Goal: Task Accomplishment & Management: Manage account settings

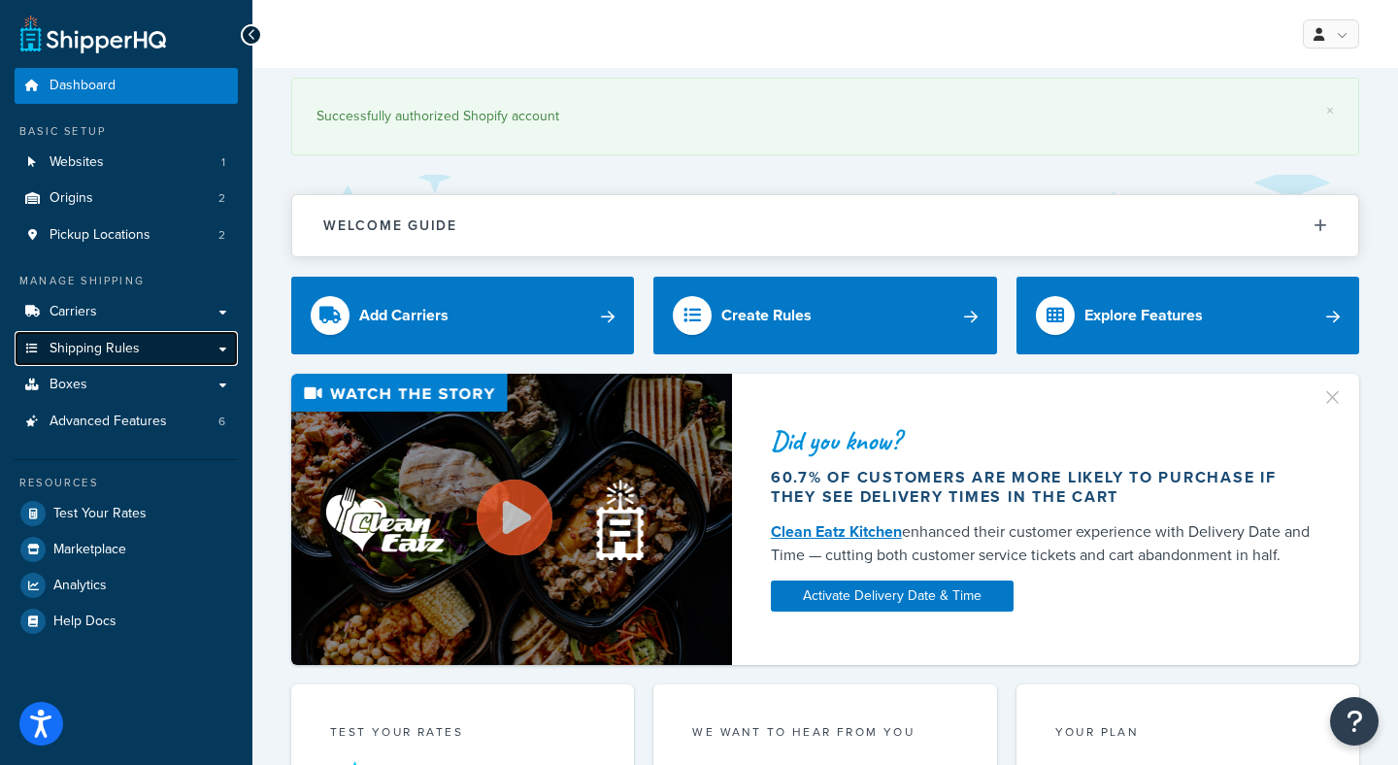
click at [151, 345] on link "Shipping Rules" at bounding box center [126, 349] width 223 height 36
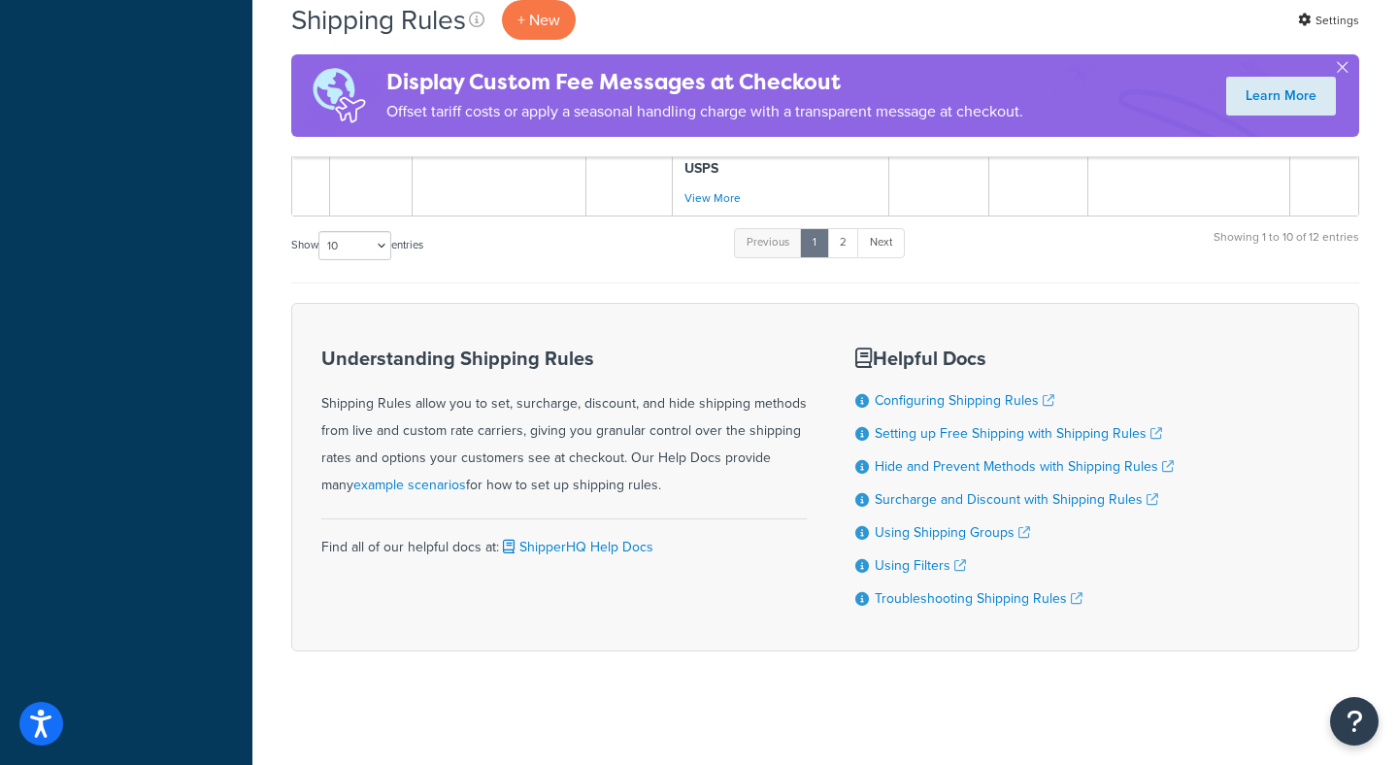
scroll to position [1465, 0]
click at [849, 248] on link "2" at bounding box center [843, 240] width 32 height 29
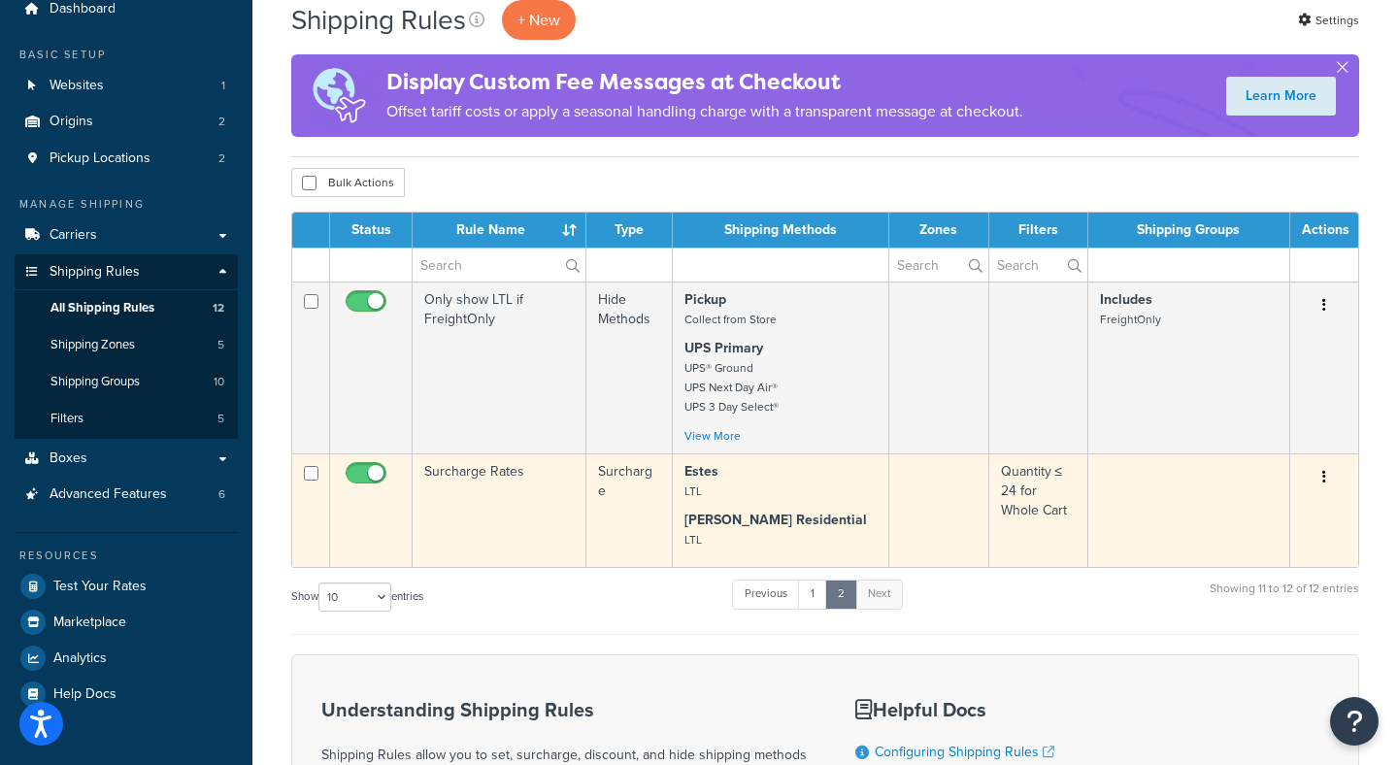
scroll to position [76, 0]
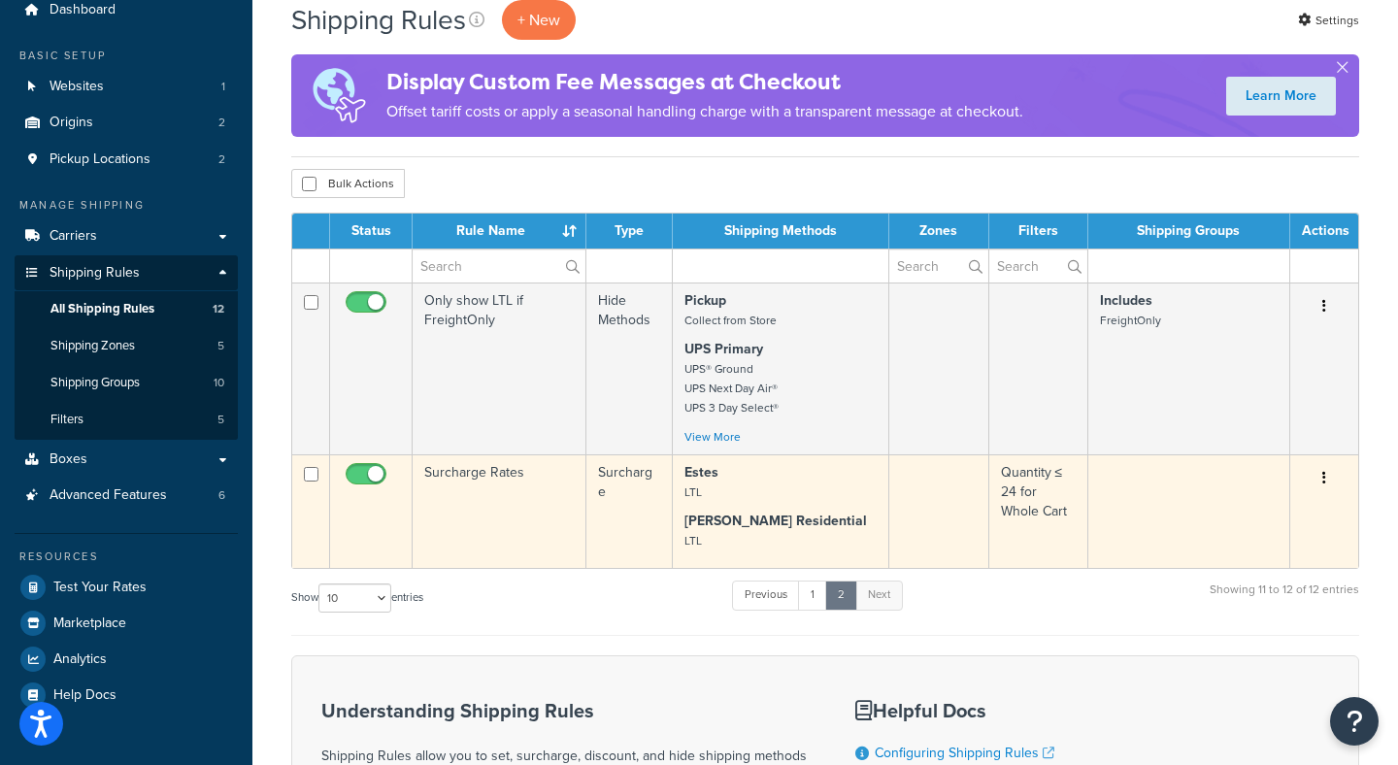
click at [1324, 477] on icon "button" at bounding box center [1325, 478] width 4 height 14
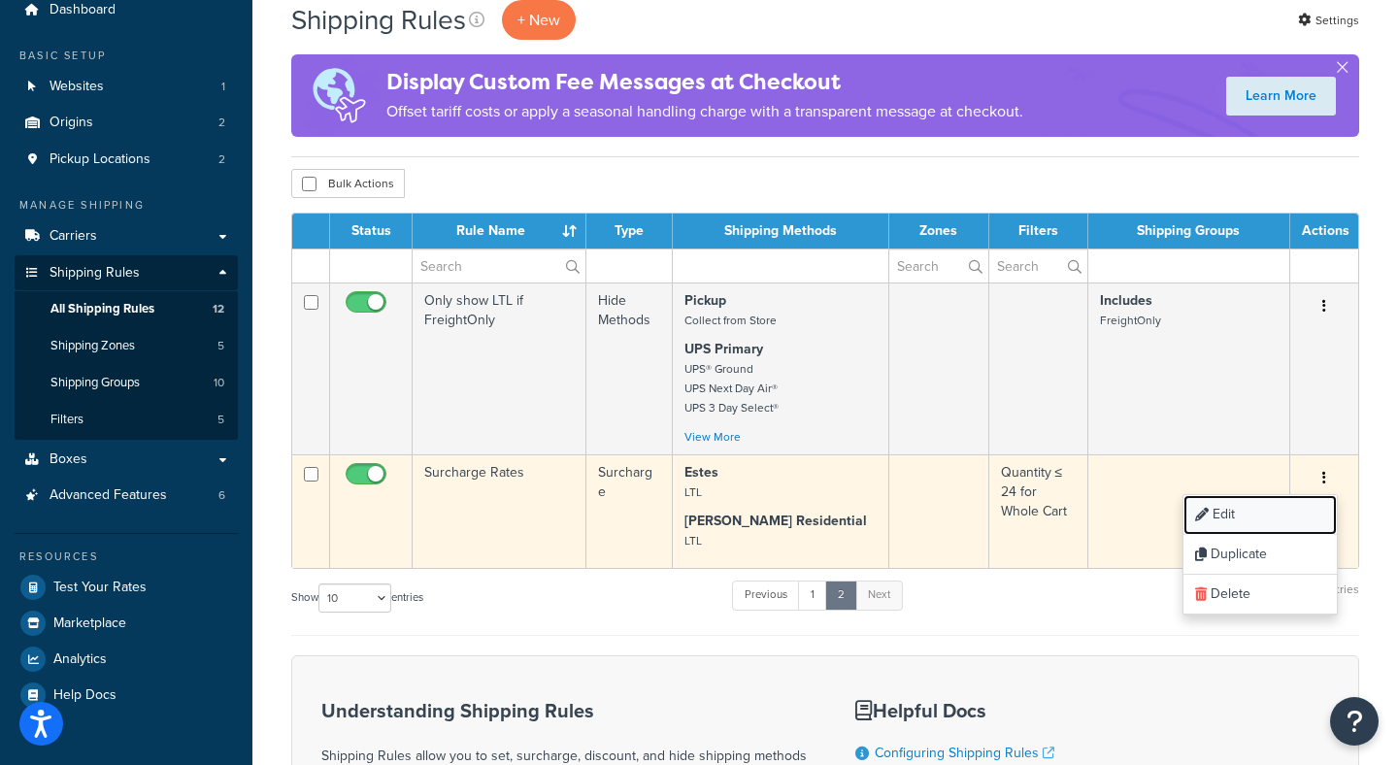
click at [1271, 519] on link "Edit" at bounding box center [1260, 515] width 153 height 40
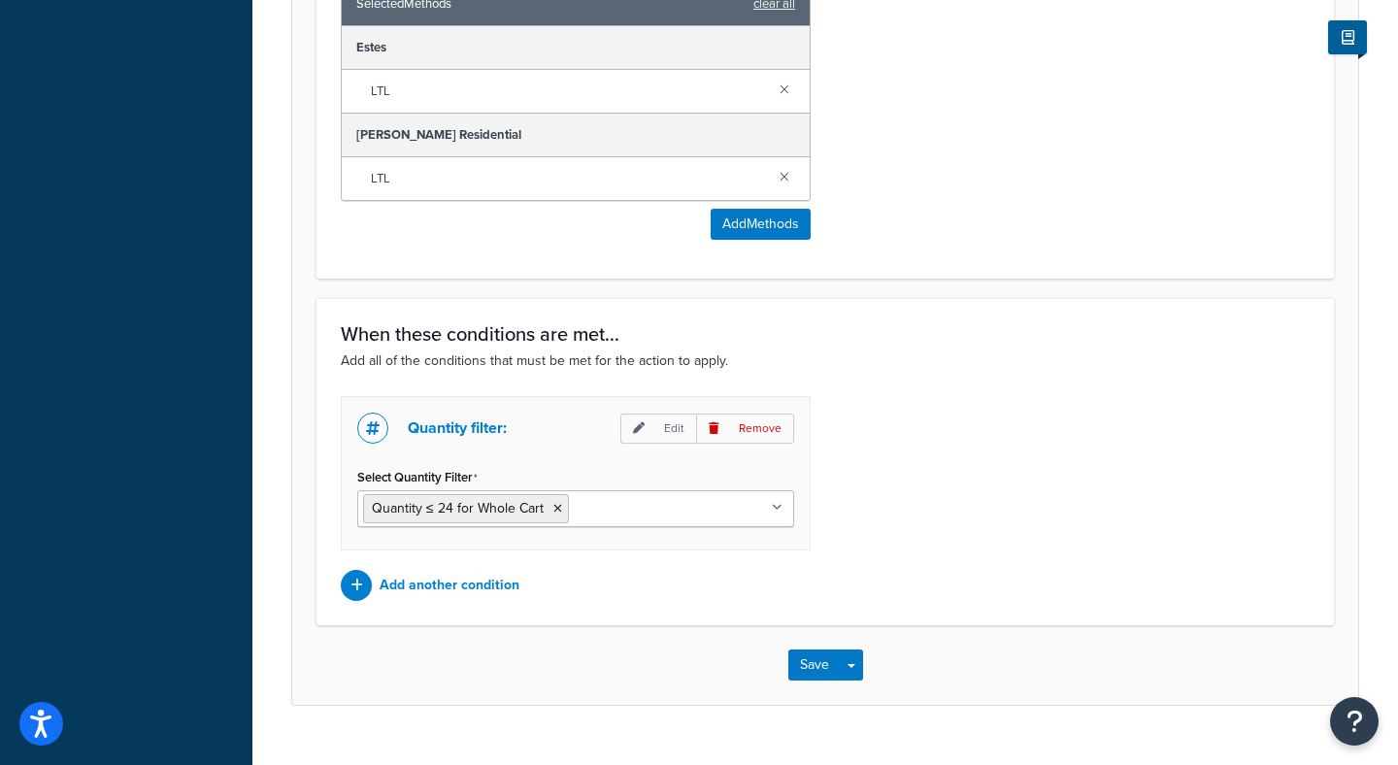
scroll to position [1202, 0]
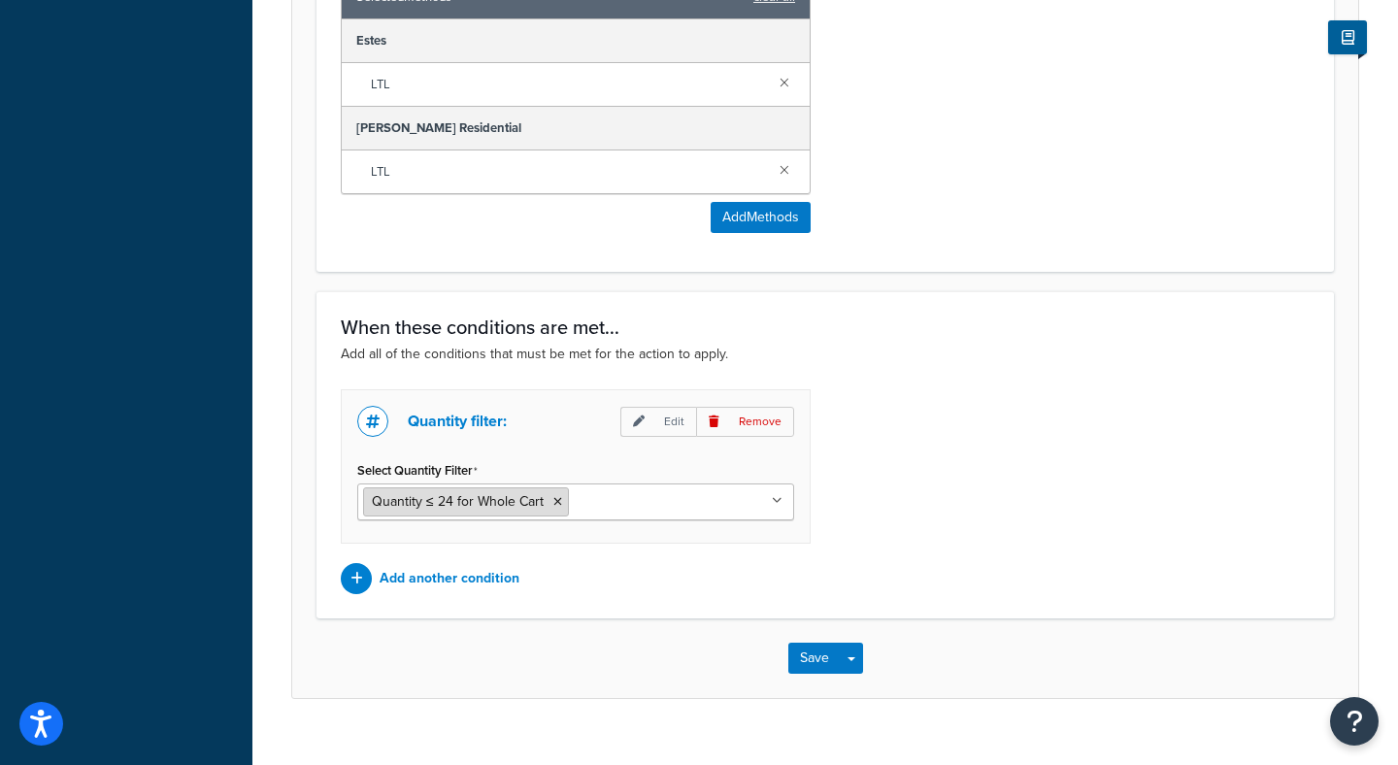
click at [465, 506] on span "Quantity ≤ 24 for Whole Cart" at bounding box center [458, 501] width 172 height 20
click at [672, 415] on p "Edit" at bounding box center [659, 422] width 76 height 30
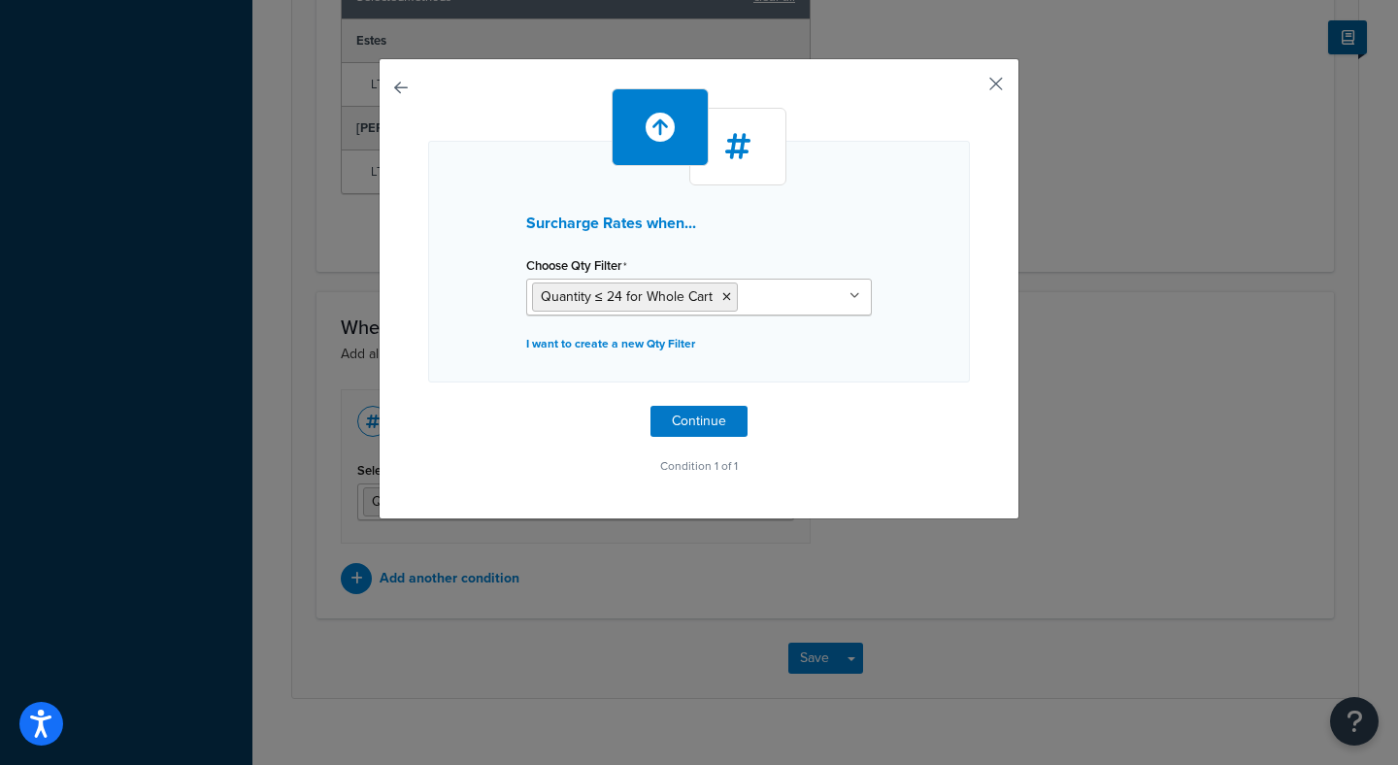
click at [970, 88] on button "button" at bounding box center [967, 90] width 5 height 5
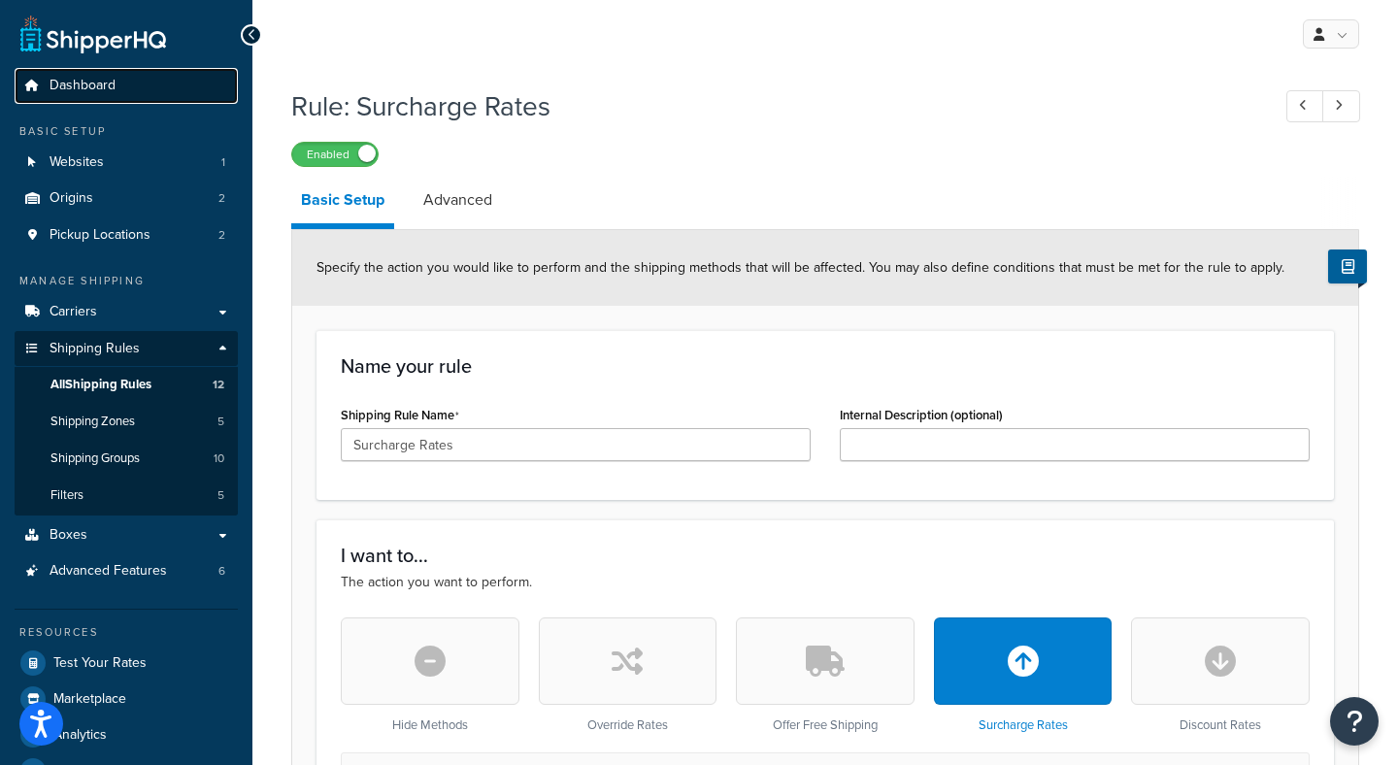
click at [89, 100] on link "Dashboard" at bounding box center [126, 86] width 223 height 36
